Goal: Use online tool/utility: Utilize a website feature to perform a specific function

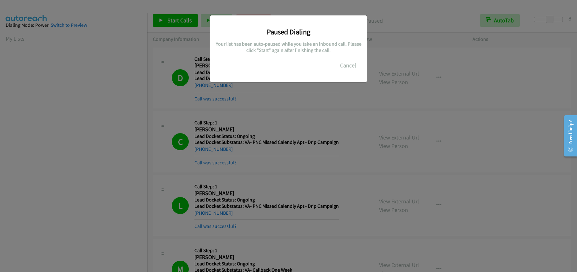
scroll to position [81, 0]
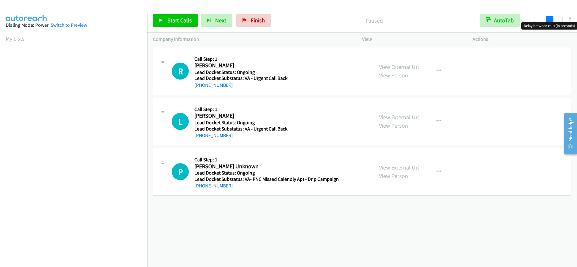
drag, startPoint x: 536, startPoint y: 19, endPoint x: 552, endPoint y: 15, distance: 15.8
click at [552, 15] on div "Start Calls Pause Next Finish Paused AutoTab AutoTab 8" at bounding box center [362, 20] width 430 height 24
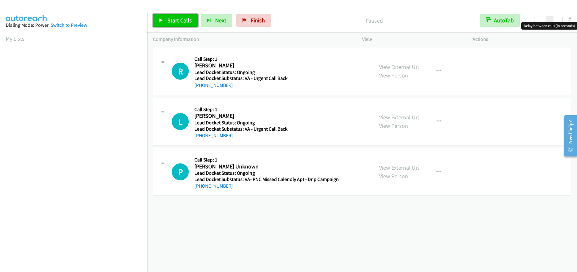
click at [177, 21] on span "Start Calls" at bounding box center [179, 20] width 25 height 7
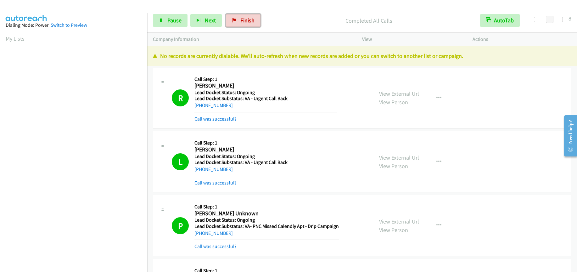
drag, startPoint x: 239, startPoint y: 16, endPoint x: 321, endPoint y: 21, distance: 81.6
click at [239, 16] on link "Finish" at bounding box center [243, 20] width 35 height 13
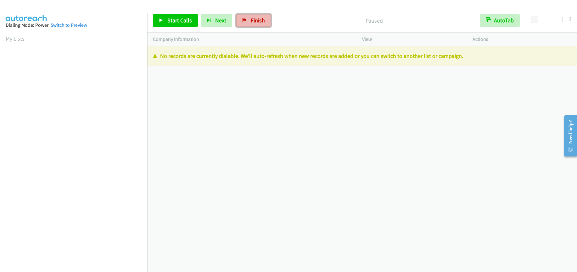
click at [261, 24] on link "Finish" at bounding box center [253, 20] width 35 height 13
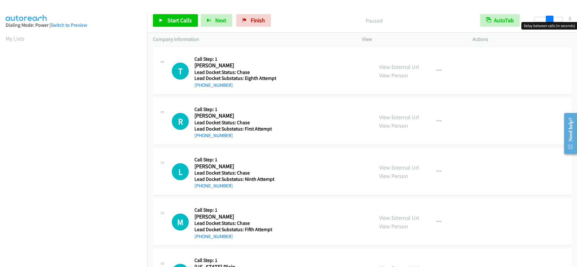
drag, startPoint x: 536, startPoint y: 20, endPoint x: 552, endPoint y: 18, distance: 15.5
click at [552, 18] on span at bounding box center [550, 20] width 8 height 8
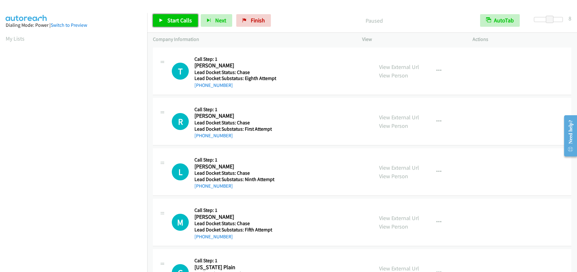
click at [188, 18] on span "Start Calls" at bounding box center [179, 20] width 25 height 7
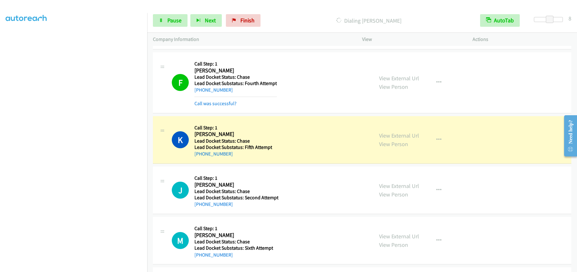
scroll to position [622, 0]
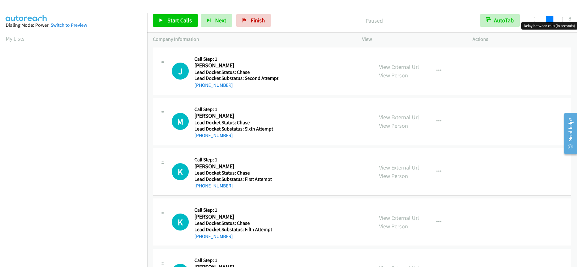
drag, startPoint x: 533, startPoint y: 22, endPoint x: 548, endPoint y: 20, distance: 15.2
click at [548, 20] on span at bounding box center [550, 20] width 8 height 8
click at [177, 21] on span "Start Calls" at bounding box center [179, 20] width 25 height 7
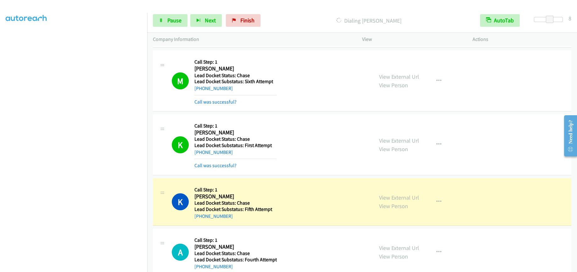
scroll to position [225, 0]
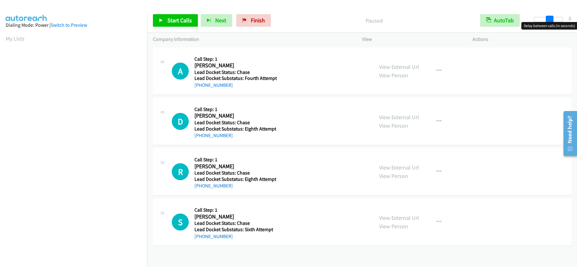
drag, startPoint x: 536, startPoint y: 16, endPoint x: 551, endPoint y: 17, distance: 14.8
click at [551, 17] on span at bounding box center [550, 20] width 8 height 8
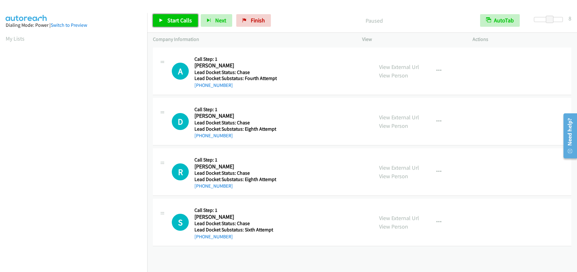
click at [168, 20] on span "Start Calls" at bounding box center [179, 20] width 25 height 7
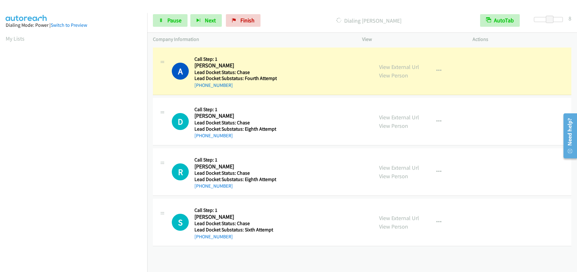
scroll to position [81, 0]
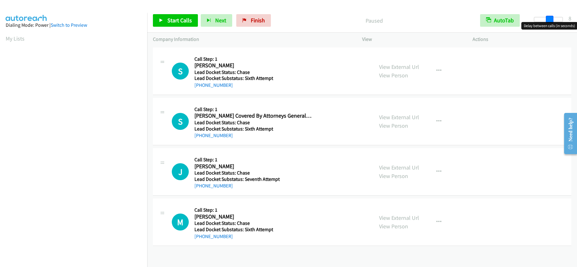
drag, startPoint x: 535, startPoint y: 20, endPoint x: 549, endPoint y: 21, distance: 14.2
click at [549, 21] on span at bounding box center [550, 20] width 8 height 8
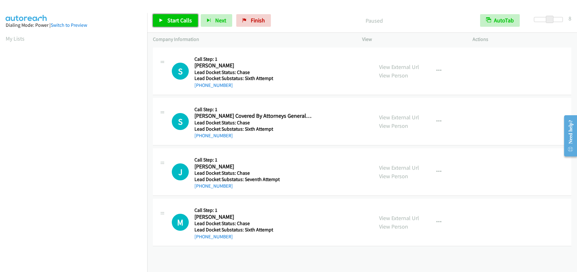
click at [180, 21] on span "Start Calls" at bounding box center [179, 20] width 25 height 7
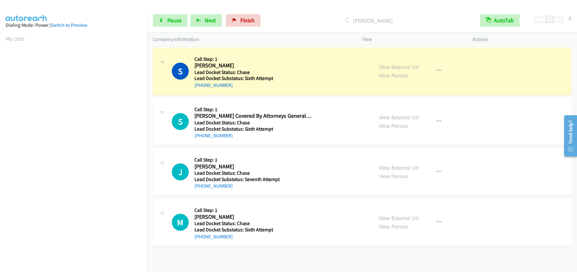
scroll to position [81, 0]
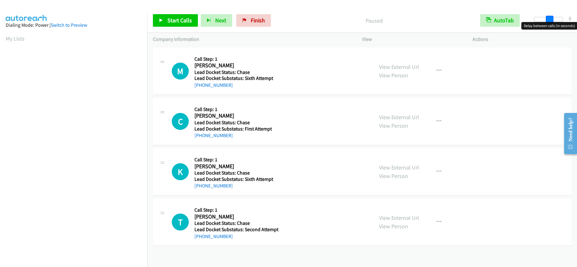
drag, startPoint x: 534, startPoint y: 16, endPoint x: 548, endPoint y: 17, distance: 14.2
click at [548, 17] on span at bounding box center [550, 20] width 8 height 8
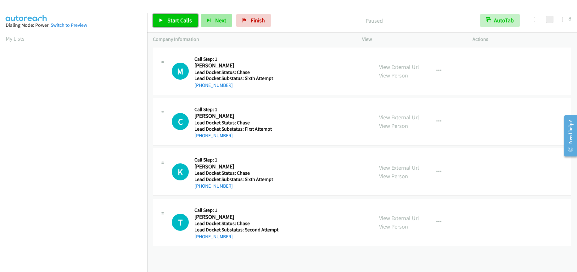
drag, startPoint x: 175, startPoint y: 21, endPoint x: 193, endPoint y: 15, distance: 19.2
click at [175, 21] on span "Start Calls" at bounding box center [179, 20] width 25 height 7
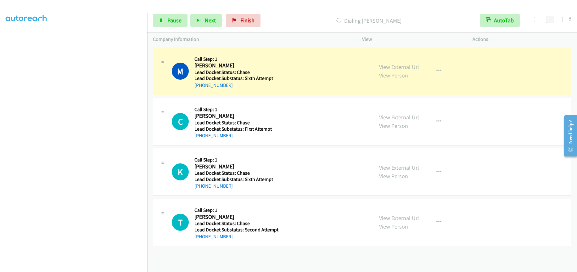
scroll to position [81, 0]
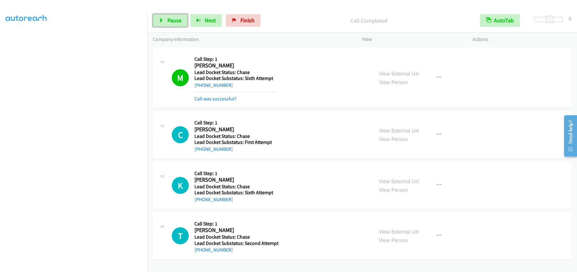
drag, startPoint x: 176, startPoint y: 17, endPoint x: 180, endPoint y: 17, distance: 4.1
click at [176, 17] on span "Pause" at bounding box center [174, 20] width 14 height 7
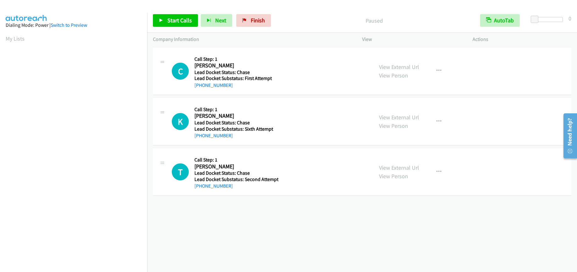
scroll to position [81, 0]
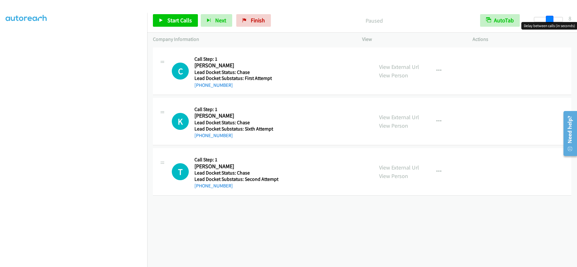
drag, startPoint x: 535, startPoint y: 18, endPoint x: 549, endPoint y: 13, distance: 15.3
click at [549, 13] on div "Start Calls Pause Next Finish Paused AutoTab AutoTab 8" at bounding box center [362, 20] width 430 height 24
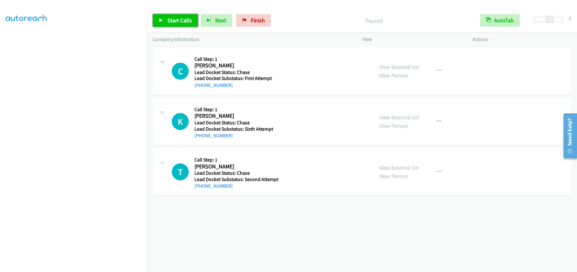
click at [177, 19] on span "Start Calls" at bounding box center [179, 20] width 25 height 7
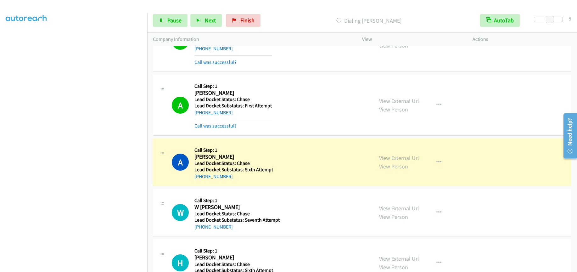
scroll to position [494, 0]
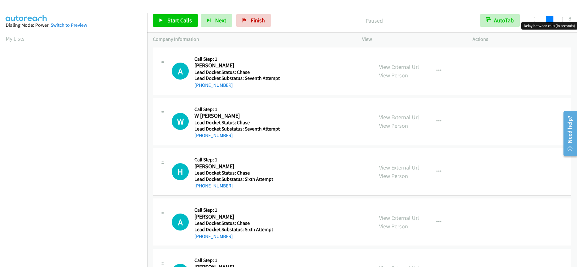
drag, startPoint x: 534, startPoint y: 21, endPoint x: 550, endPoint y: 20, distance: 15.4
click at [550, 20] on span at bounding box center [550, 20] width 8 height 8
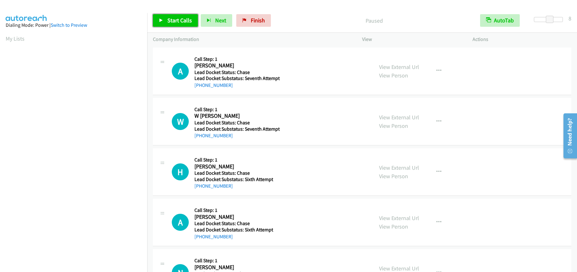
click at [170, 19] on span "Start Calls" at bounding box center [179, 20] width 25 height 7
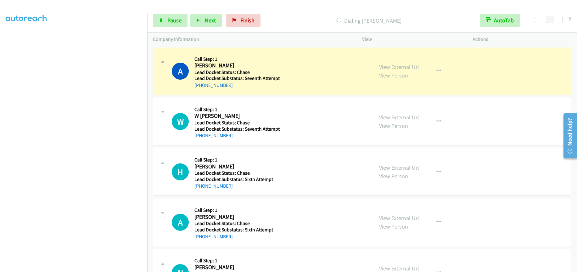
scroll to position [81, 0]
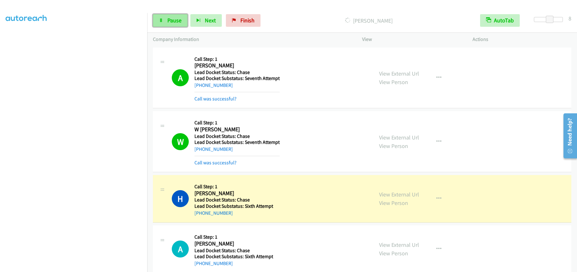
click at [172, 21] on span "Pause" at bounding box center [174, 20] width 14 height 7
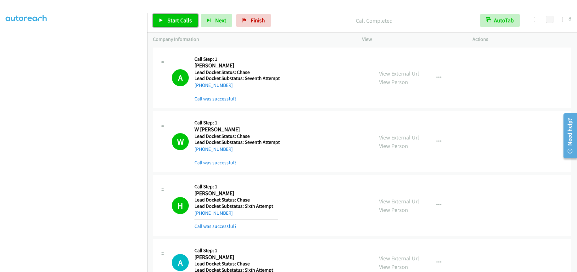
click at [181, 18] on span "Start Calls" at bounding box center [179, 20] width 25 height 7
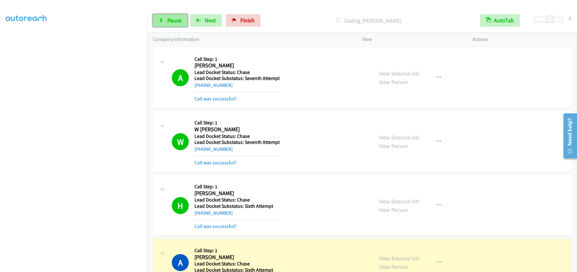
click at [165, 18] on link "Pause" at bounding box center [170, 20] width 35 height 13
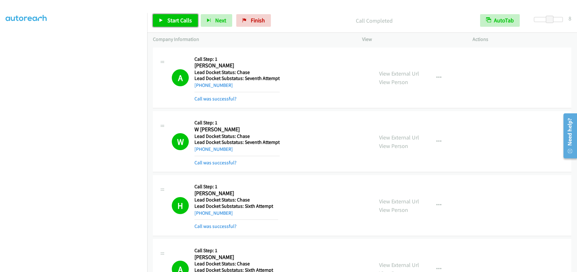
click at [178, 20] on span "Start Calls" at bounding box center [179, 20] width 25 height 7
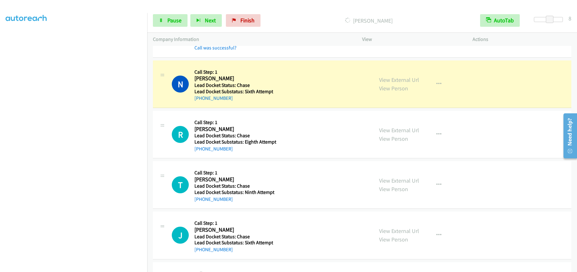
scroll to position [252, 0]
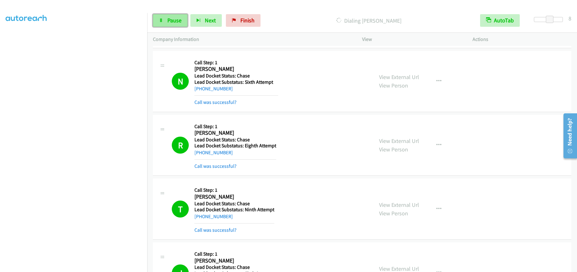
click at [171, 20] on span "Pause" at bounding box center [174, 20] width 14 height 7
click at [184, 23] on span "Start Calls" at bounding box center [179, 20] width 25 height 7
click at [167, 23] on link "Pause" at bounding box center [170, 20] width 35 height 13
click at [186, 18] on span "Start Calls" at bounding box center [179, 20] width 25 height 7
click at [178, 23] on span "Pause" at bounding box center [174, 20] width 14 height 7
